Goal: Check status

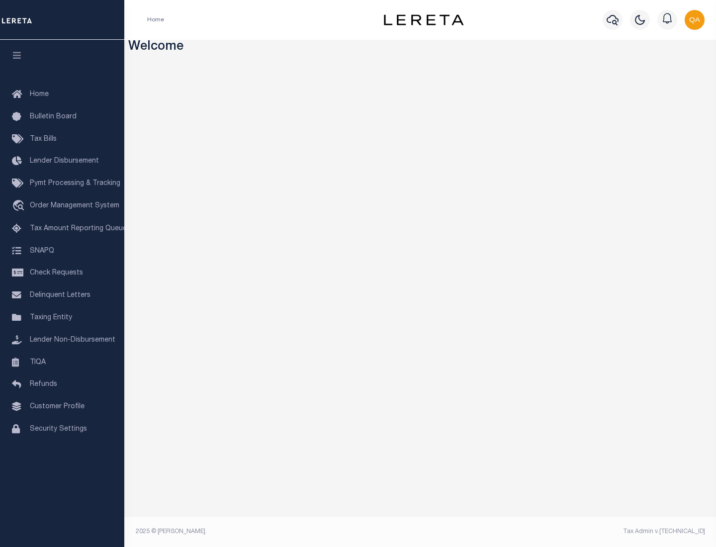
click at [62, 273] on span "Check Requests" at bounding box center [56, 272] width 53 height 7
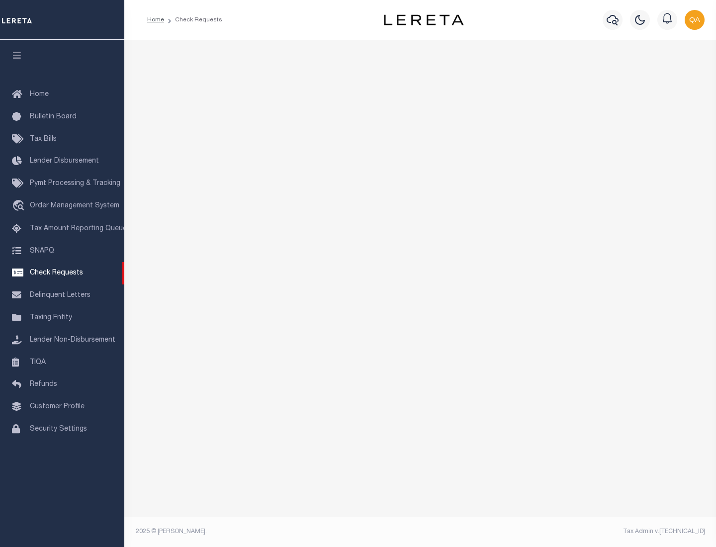
select select "50"
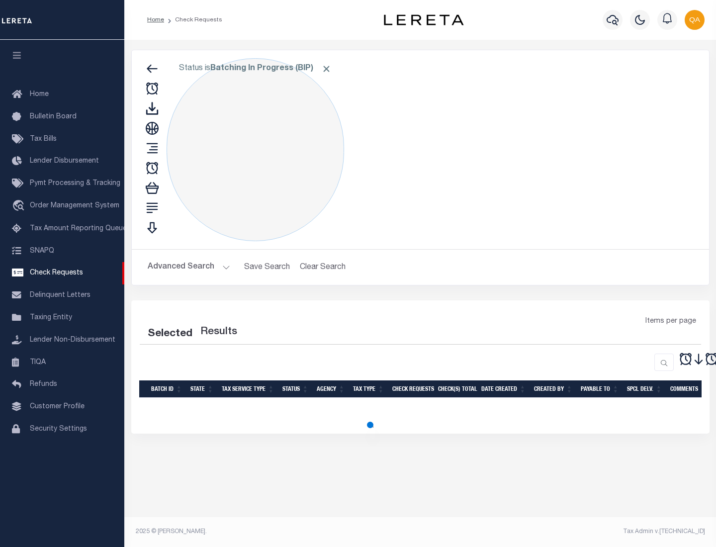
select select "50"
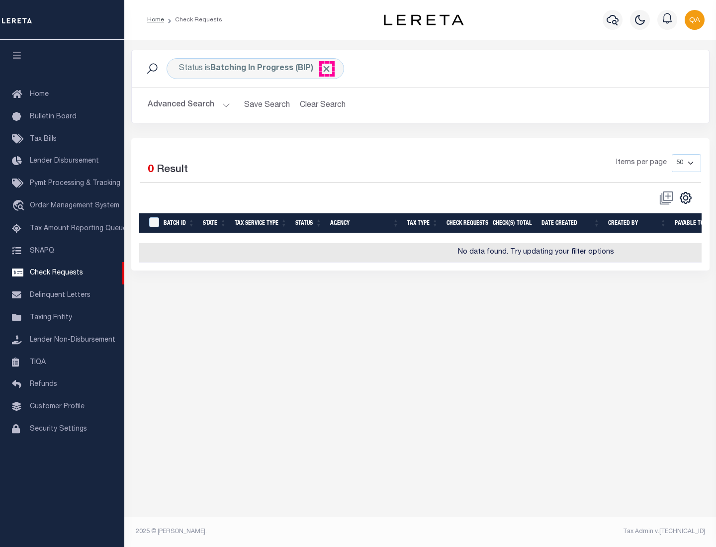
click at [327, 69] on span "Click to Remove" at bounding box center [326, 69] width 10 height 10
